Goal: Check status: Check status

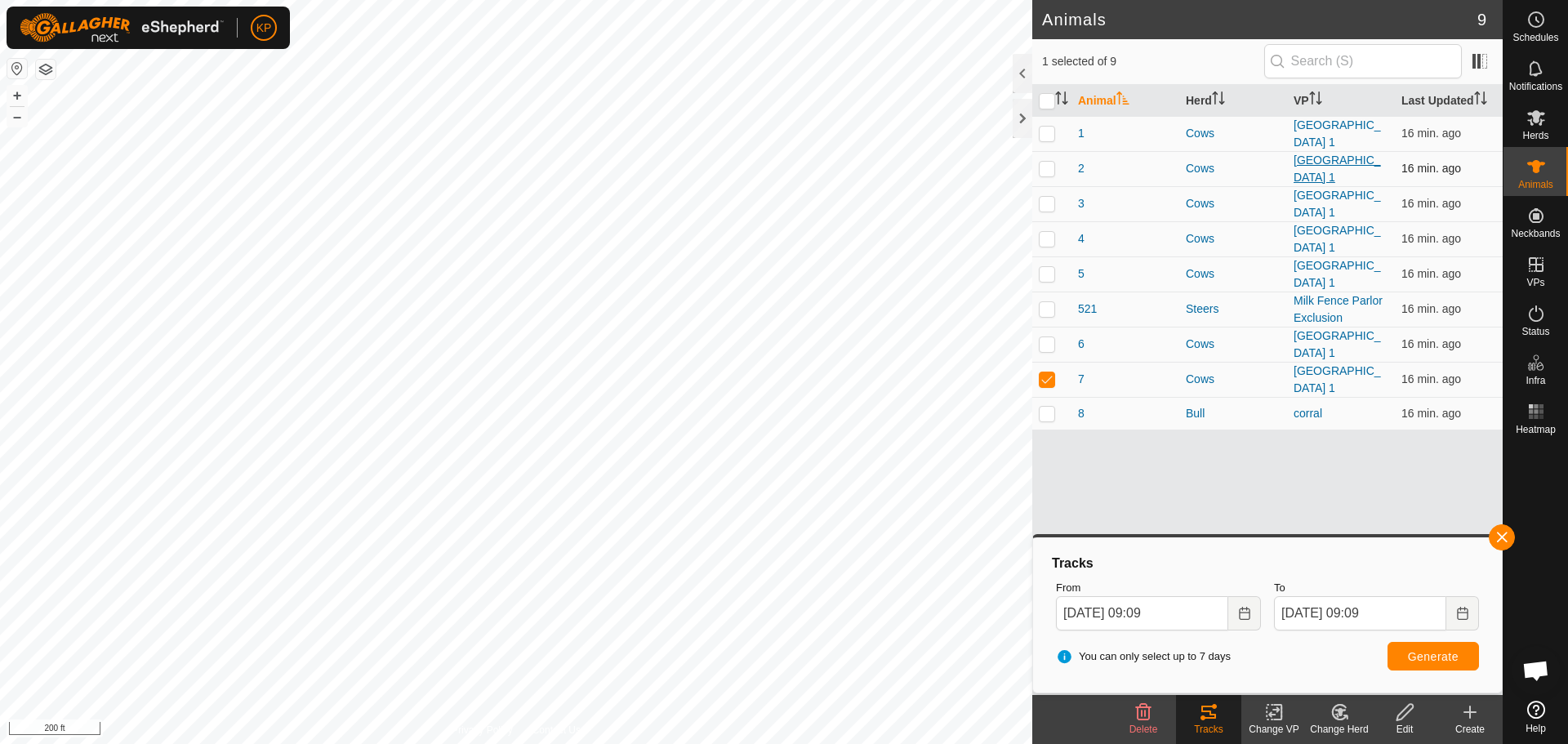
scroll to position [5524, 0]
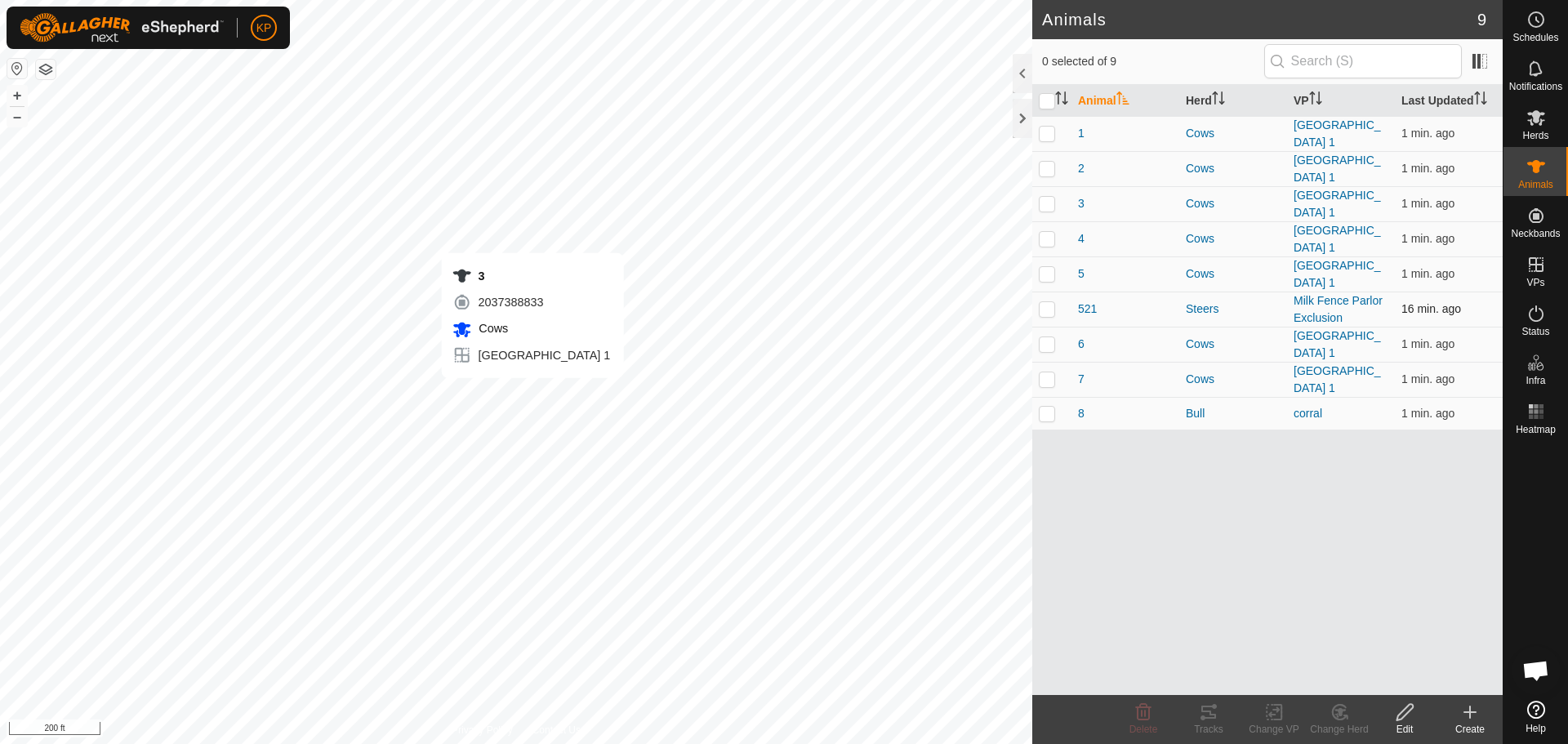
scroll to position [5524, 0]
checkbox input "true"
click at [1209, 716] on icon at bounding box center [1208, 711] width 15 height 13
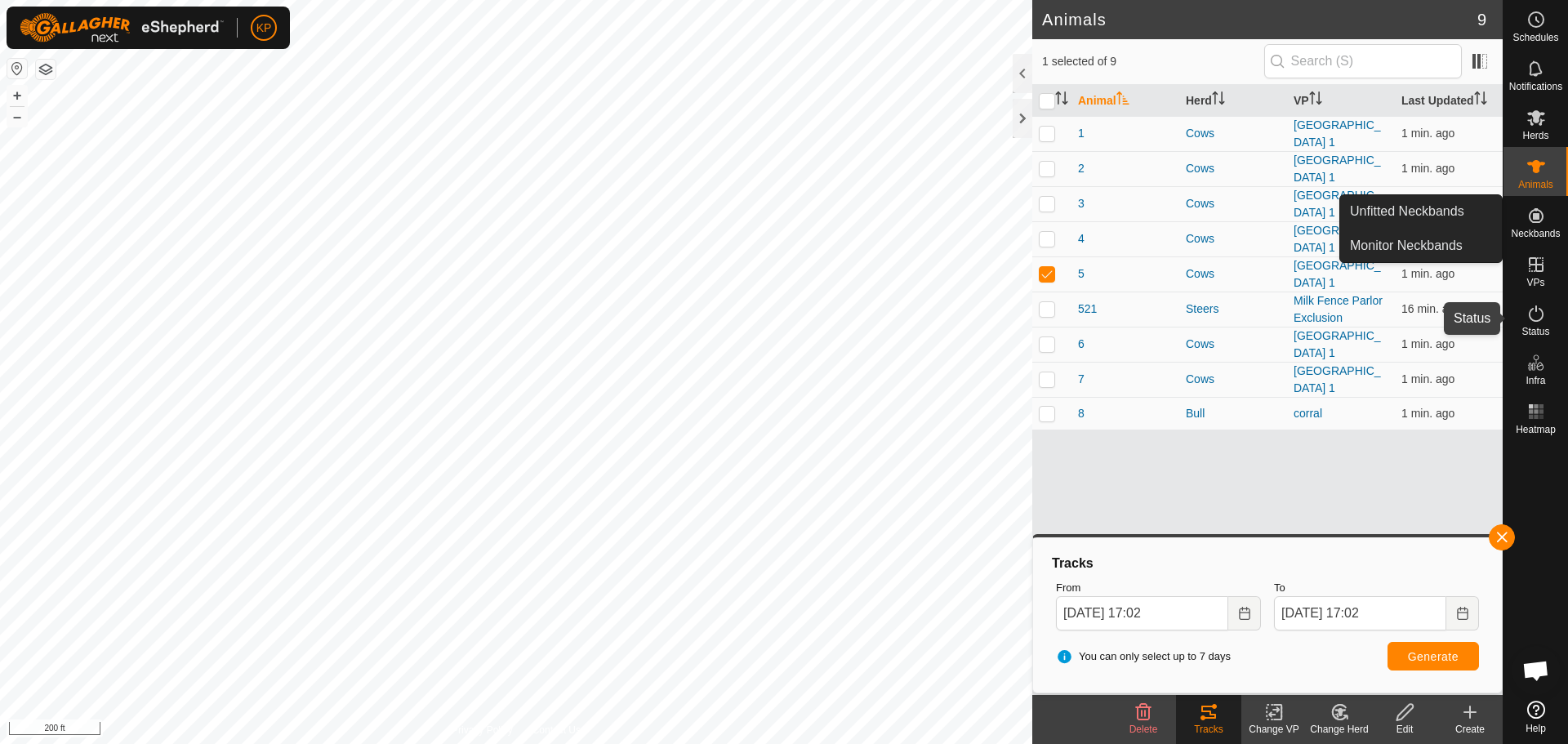
drag, startPoint x: 1539, startPoint y: 314, endPoint x: 1544, endPoint y: 266, distance: 48.3
click at [1539, 314] on icon at bounding box center [1536, 313] width 20 height 20
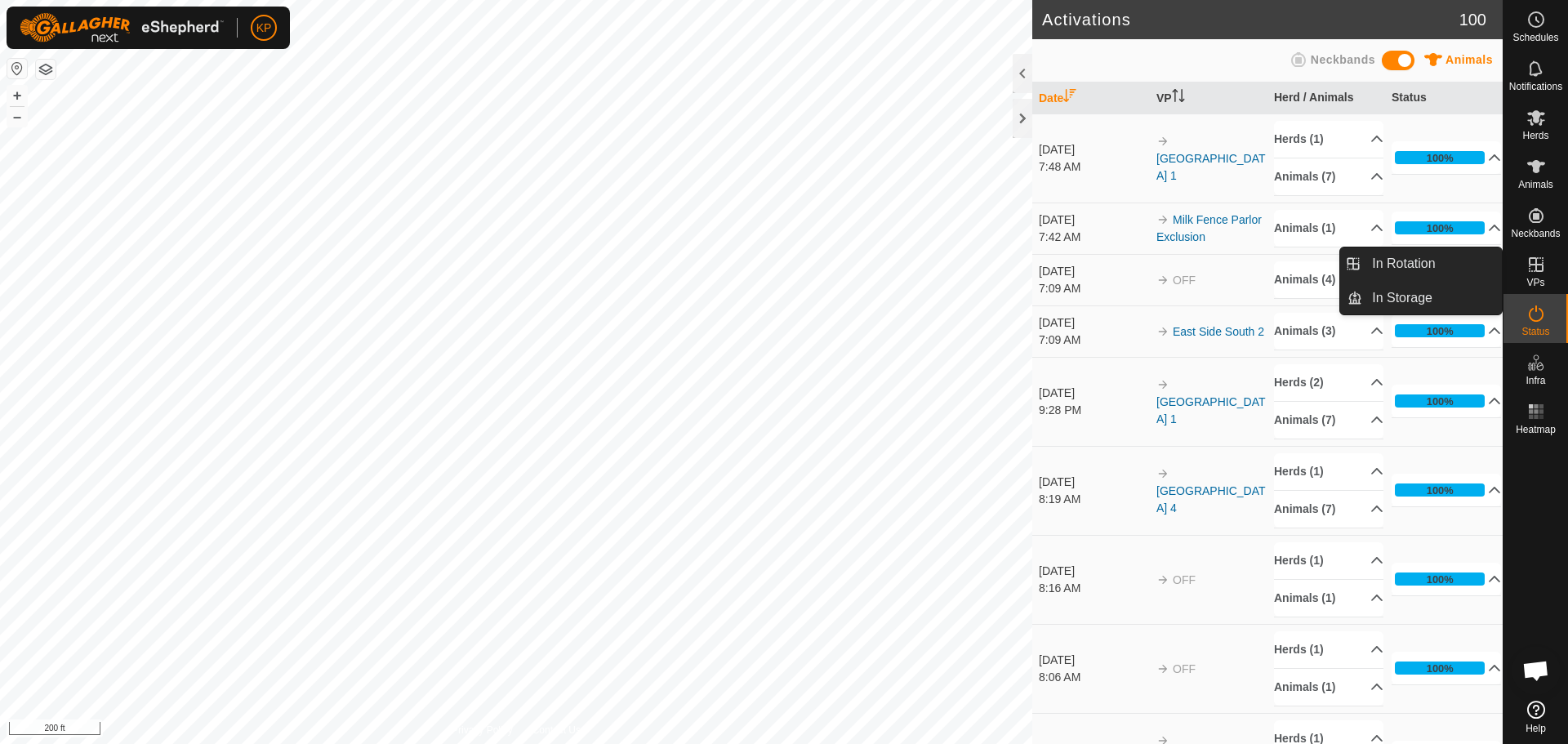
click at [1528, 264] on icon at bounding box center [1536, 265] width 20 height 20
